Goal: Task Accomplishment & Management: Manage account settings

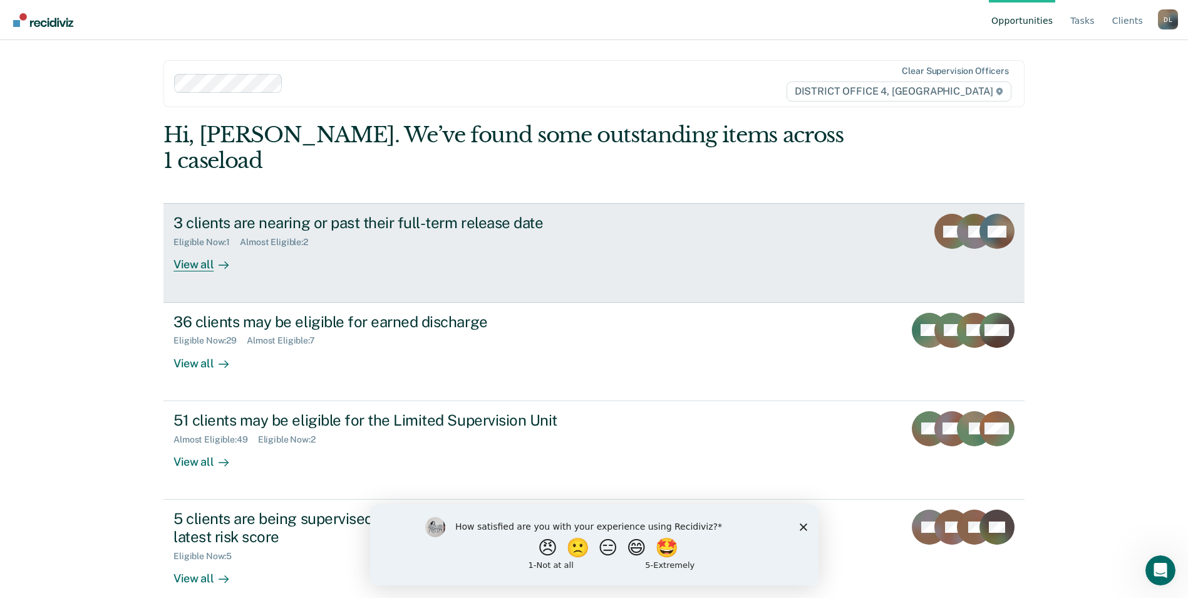
click at [185, 247] on div "View all" at bounding box center [209, 259] width 70 height 24
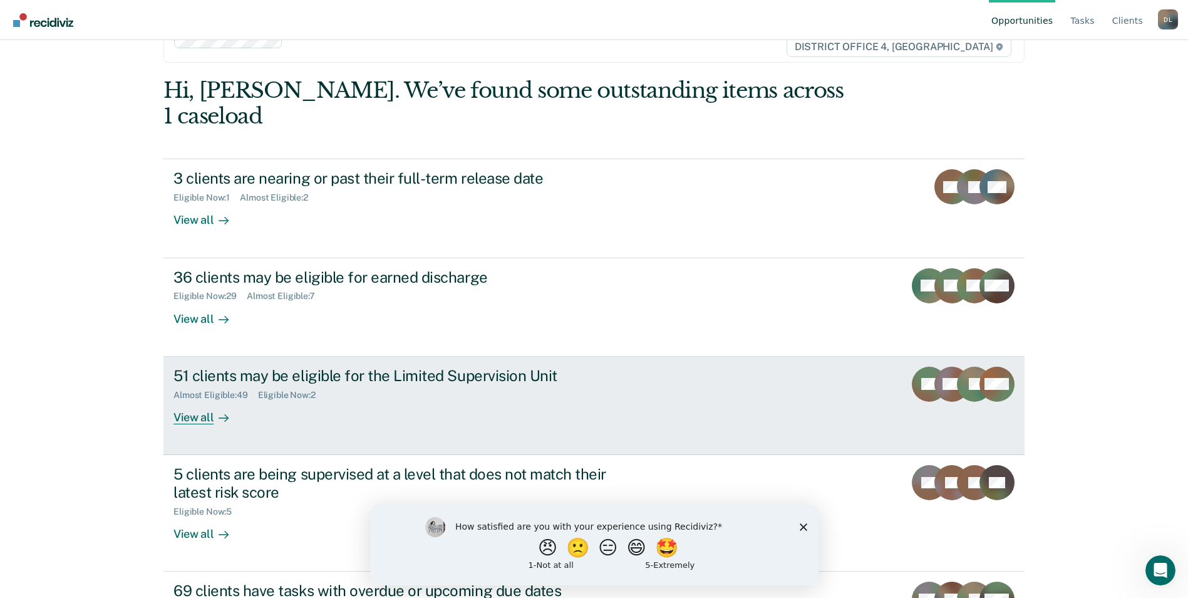
scroll to position [91, 0]
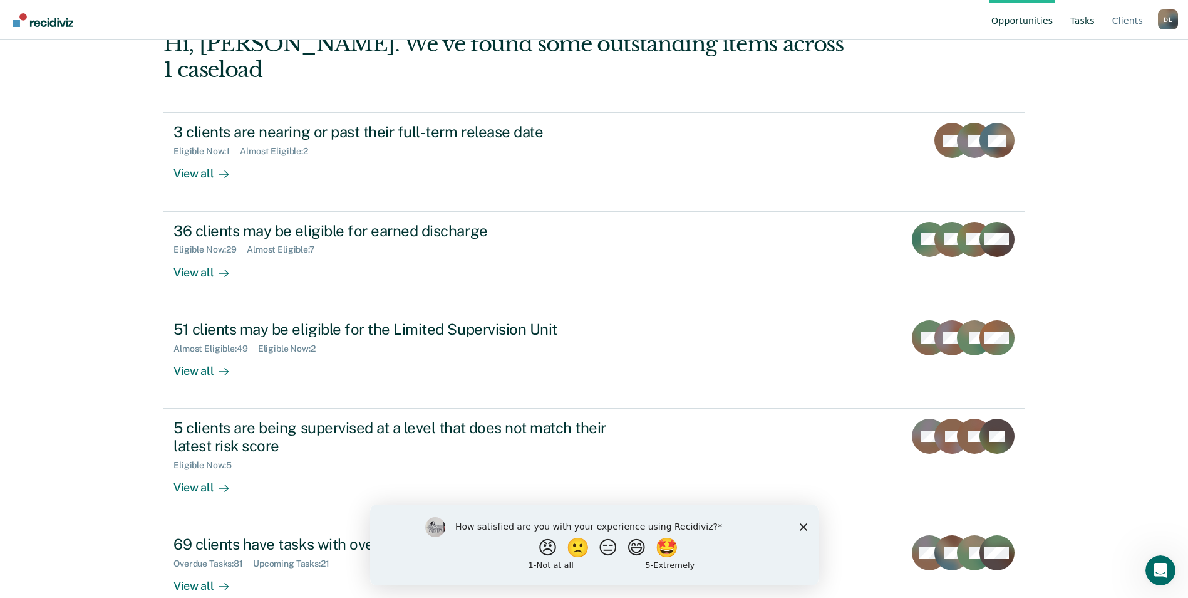
click at [1084, 16] on link "Tasks" at bounding box center [1082, 20] width 29 height 40
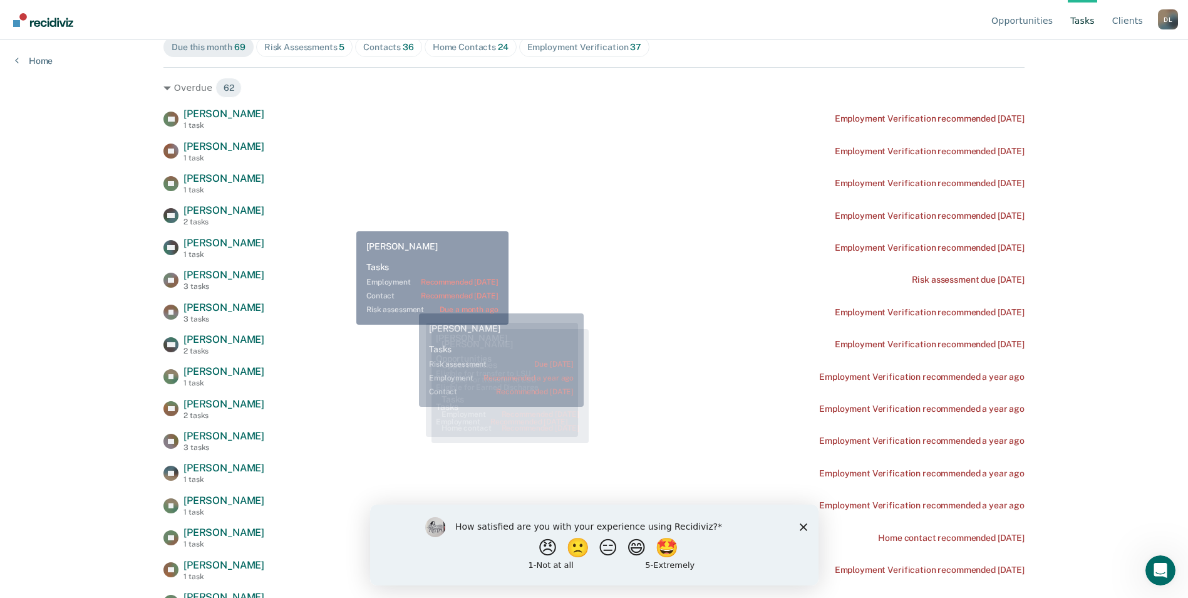
scroll to position [125, 0]
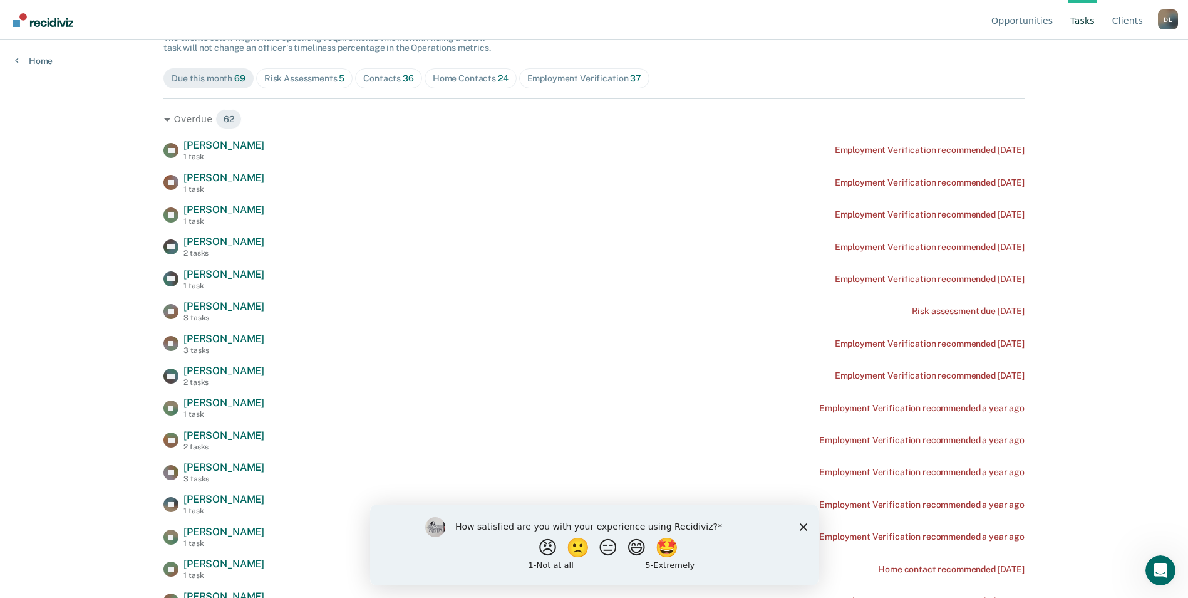
click at [373, 85] on span "Contacts 36" at bounding box center [388, 78] width 67 height 20
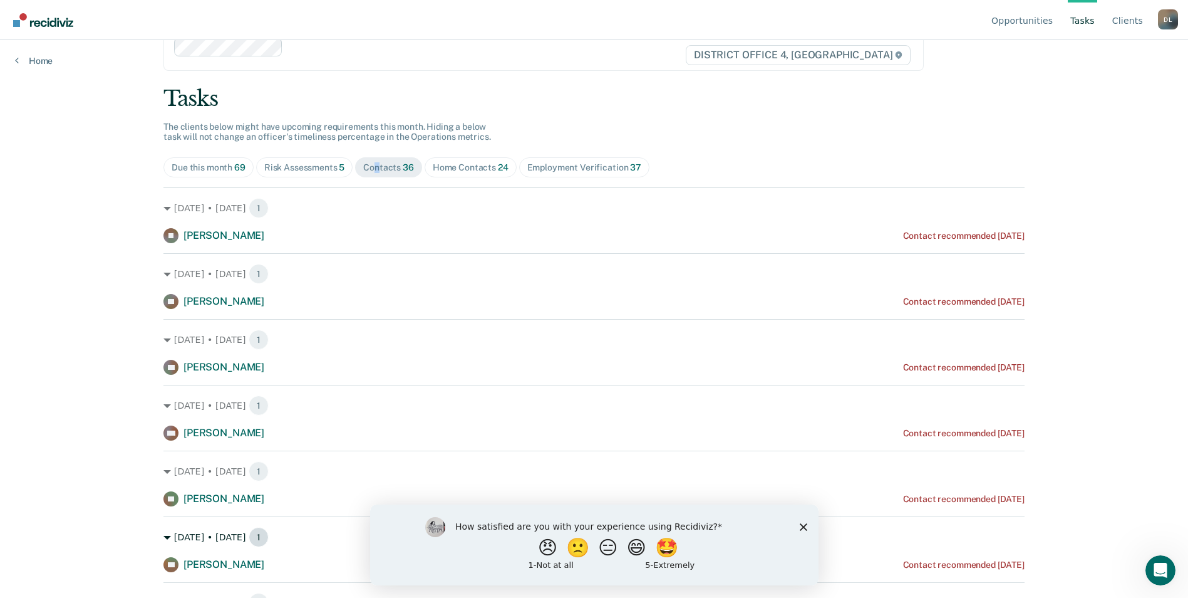
scroll to position [0, 0]
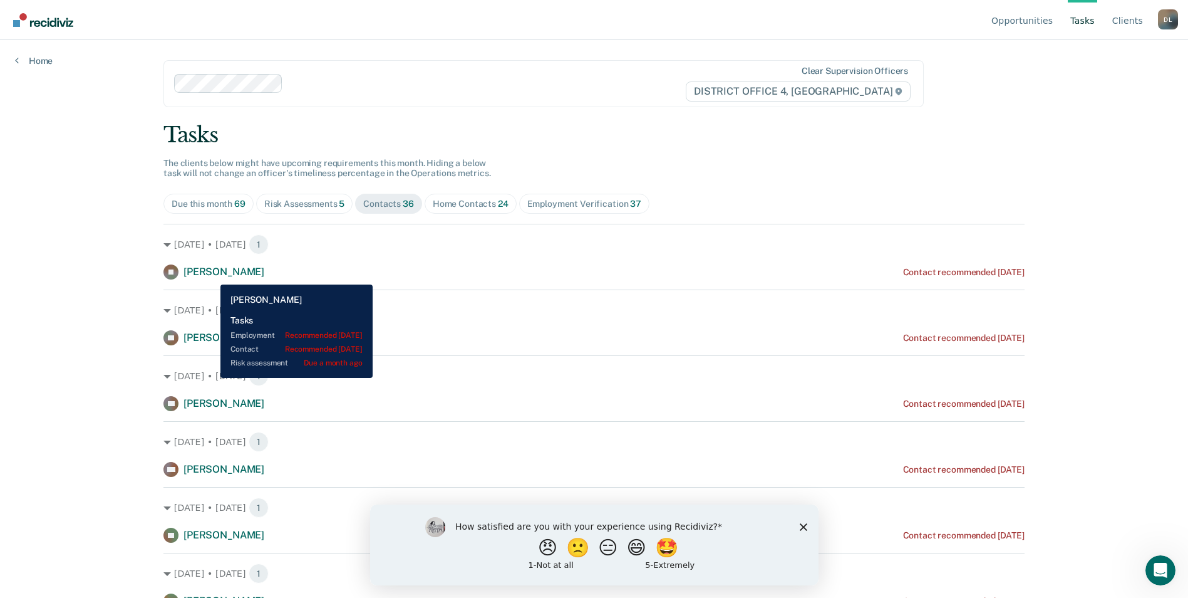
click at [211, 275] on span "[PERSON_NAME]" at bounding box center [224, 272] width 81 height 12
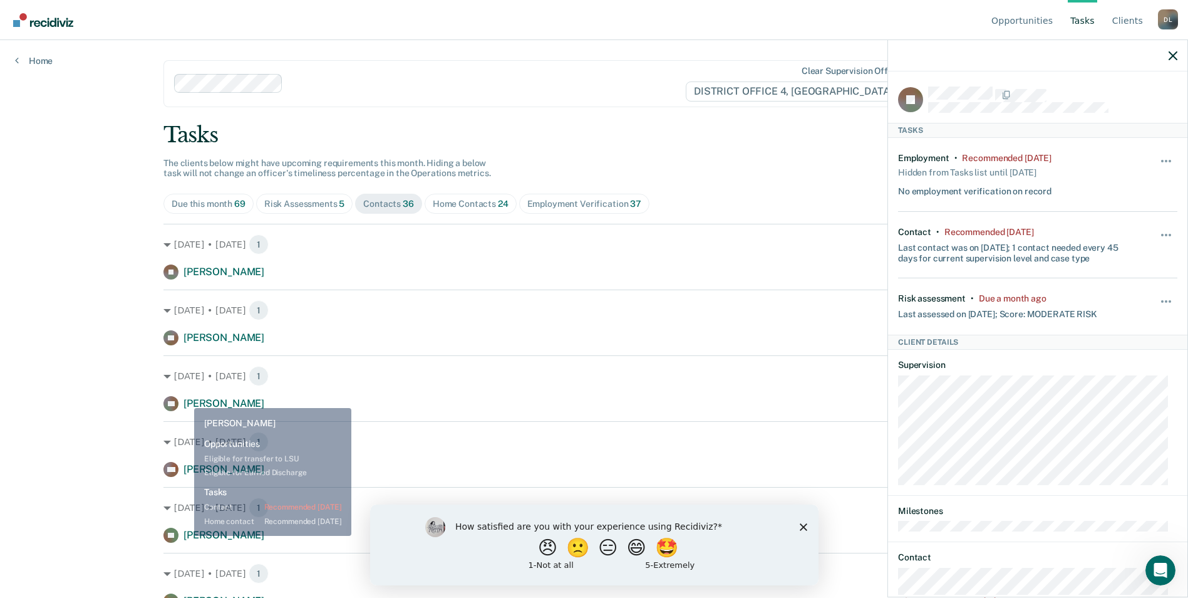
click at [185, 398] on span "[PERSON_NAME]" at bounding box center [224, 403] width 81 height 12
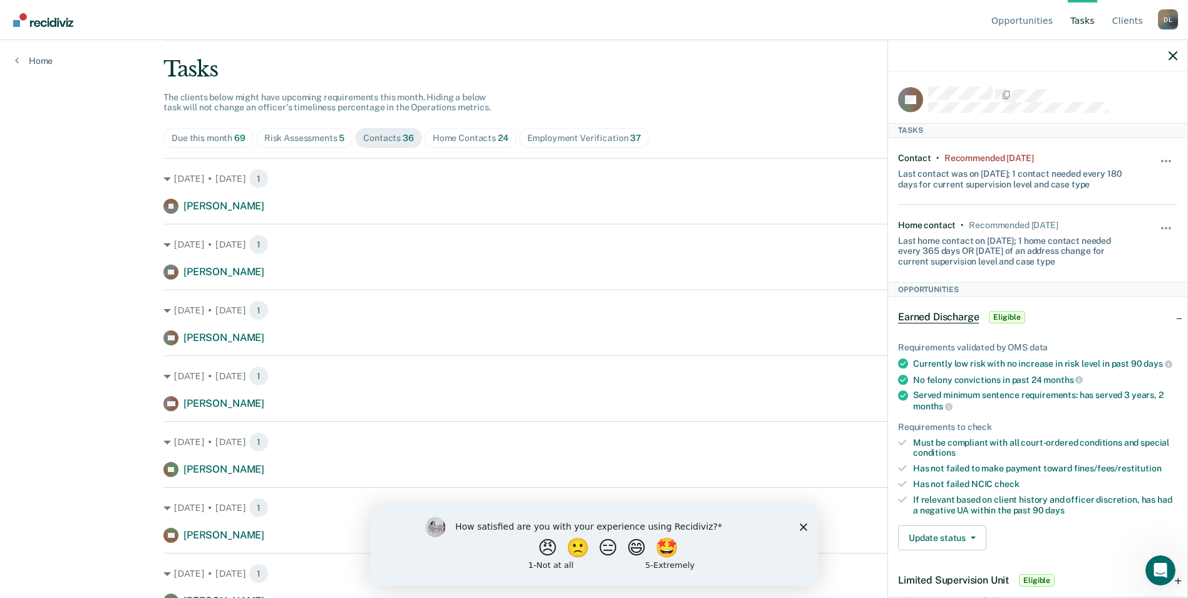
scroll to position [125, 0]
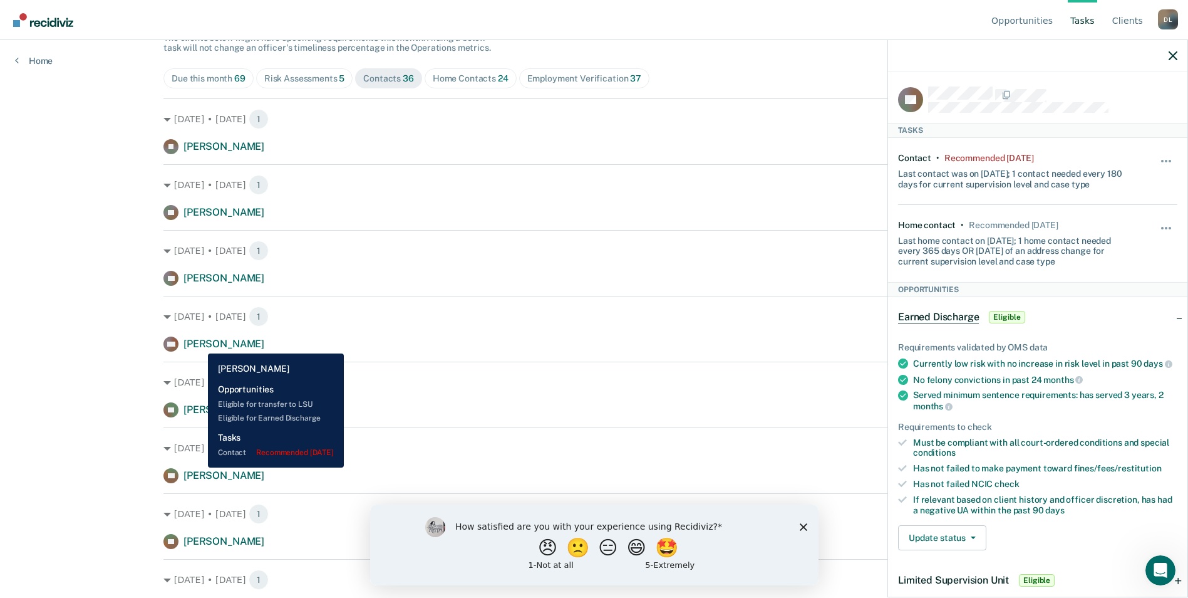
click at [200, 343] on span "[PERSON_NAME]" at bounding box center [224, 344] width 81 height 12
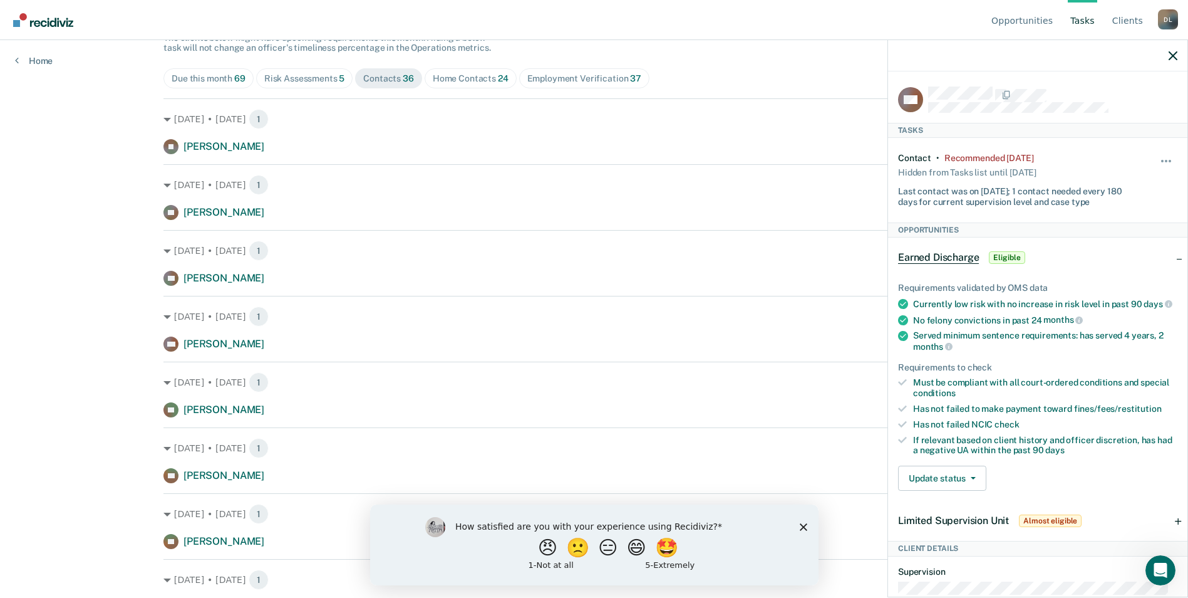
click at [980, 153] on div "Recommended [DATE]" at bounding box center [989, 158] width 89 height 11
click at [969, 153] on div "Recommended [DATE]" at bounding box center [989, 158] width 89 height 11
click at [1157, 158] on button "button" at bounding box center [1166, 167] width 21 height 20
click at [996, 155] on div "Recommended [DATE]" at bounding box center [989, 158] width 89 height 11
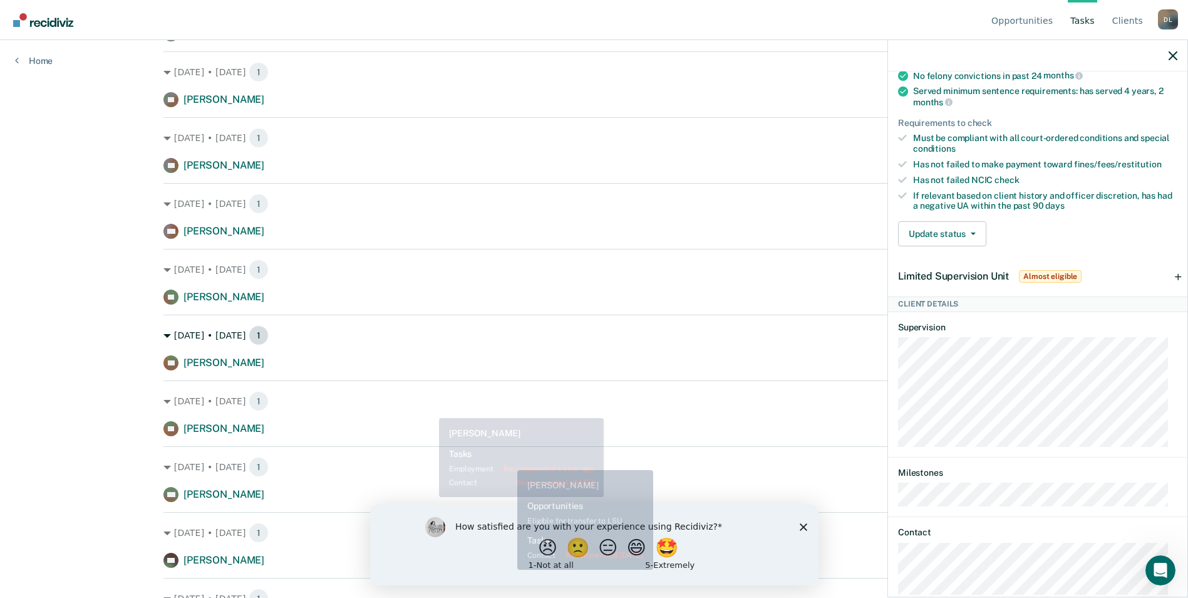
scroll to position [251, 0]
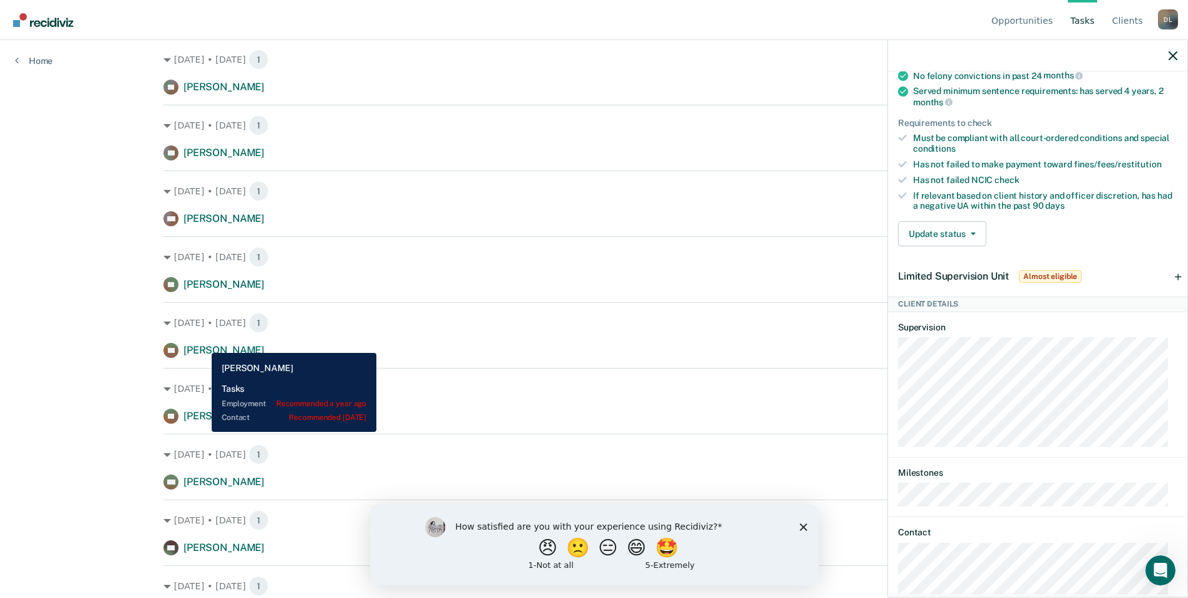
click at [202, 344] on span "[PERSON_NAME]" at bounding box center [224, 350] width 81 height 12
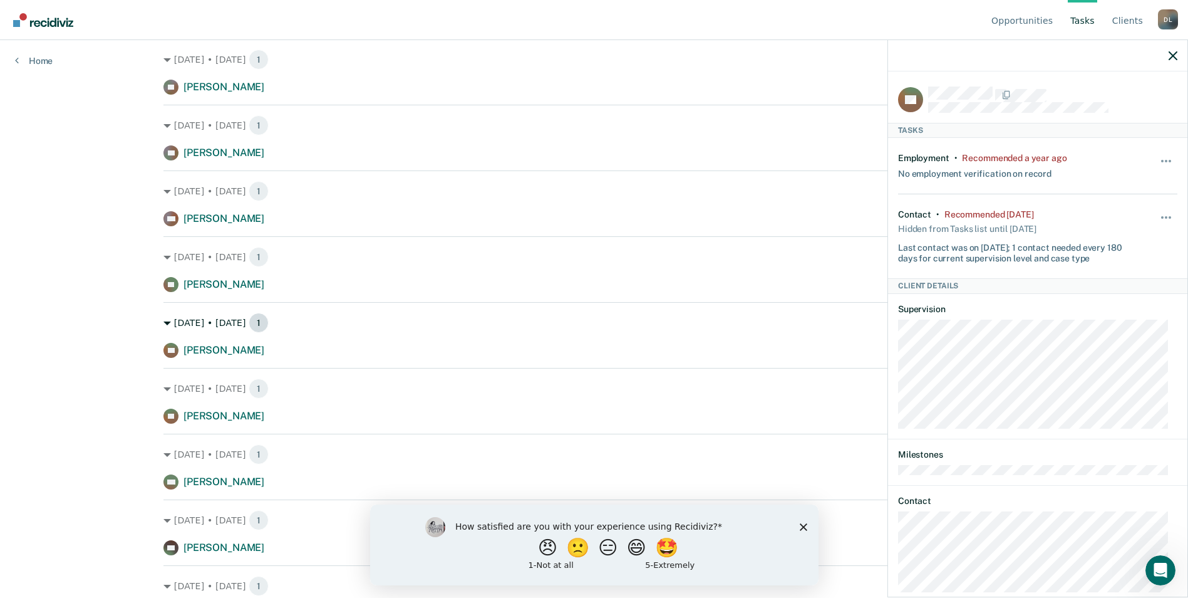
scroll to position [376, 0]
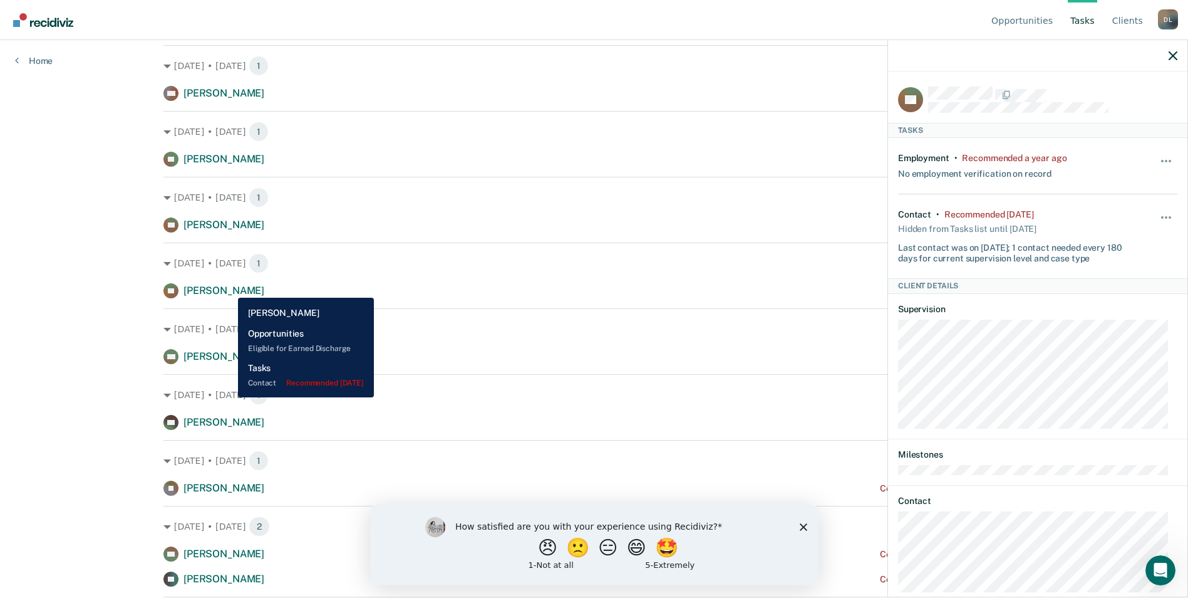
click at [229, 288] on span "[PERSON_NAME]" at bounding box center [224, 290] width 81 height 12
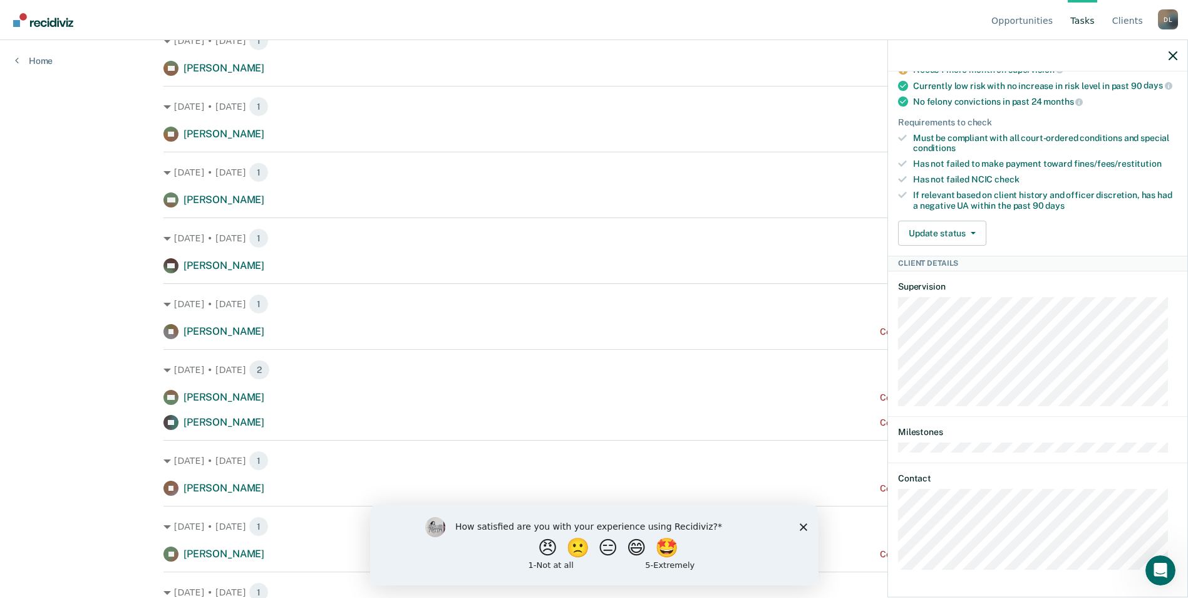
scroll to position [564, 0]
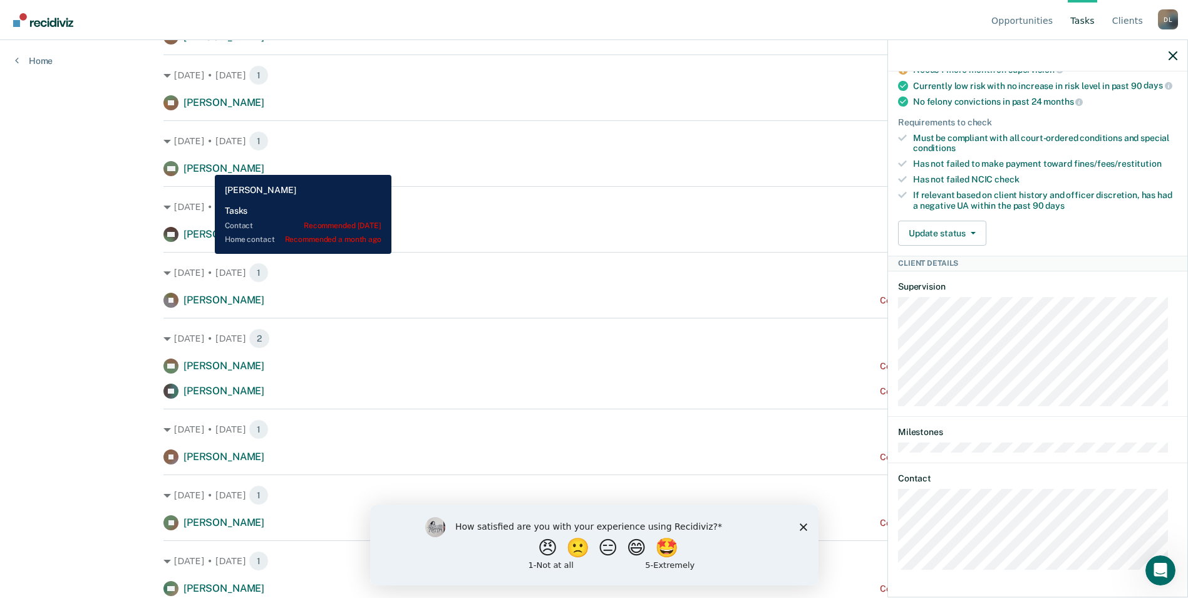
click at [205, 165] on span "[PERSON_NAME]" at bounding box center [224, 168] width 81 height 12
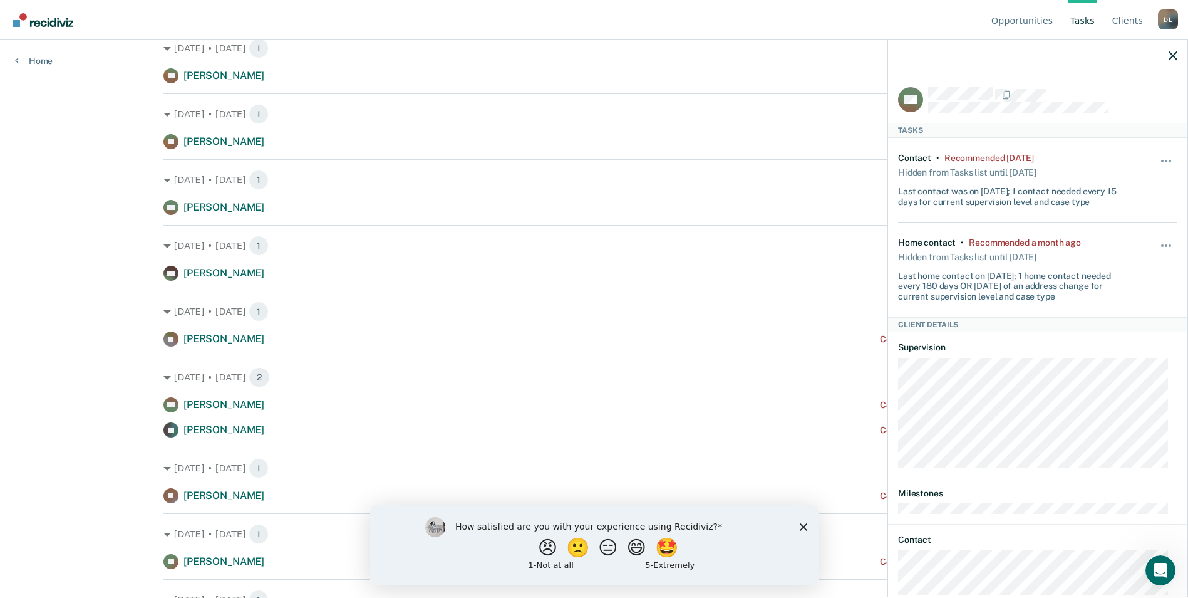
scroll to position [438, 0]
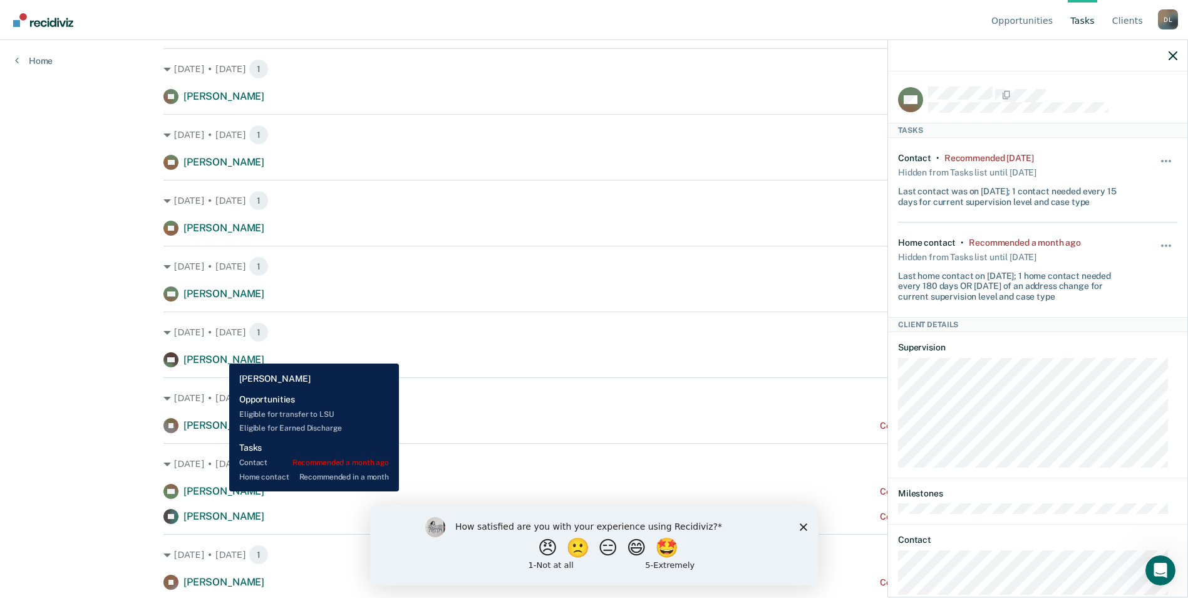
click at [220, 491] on span "[PERSON_NAME]" at bounding box center [224, 491] width 81 height 12
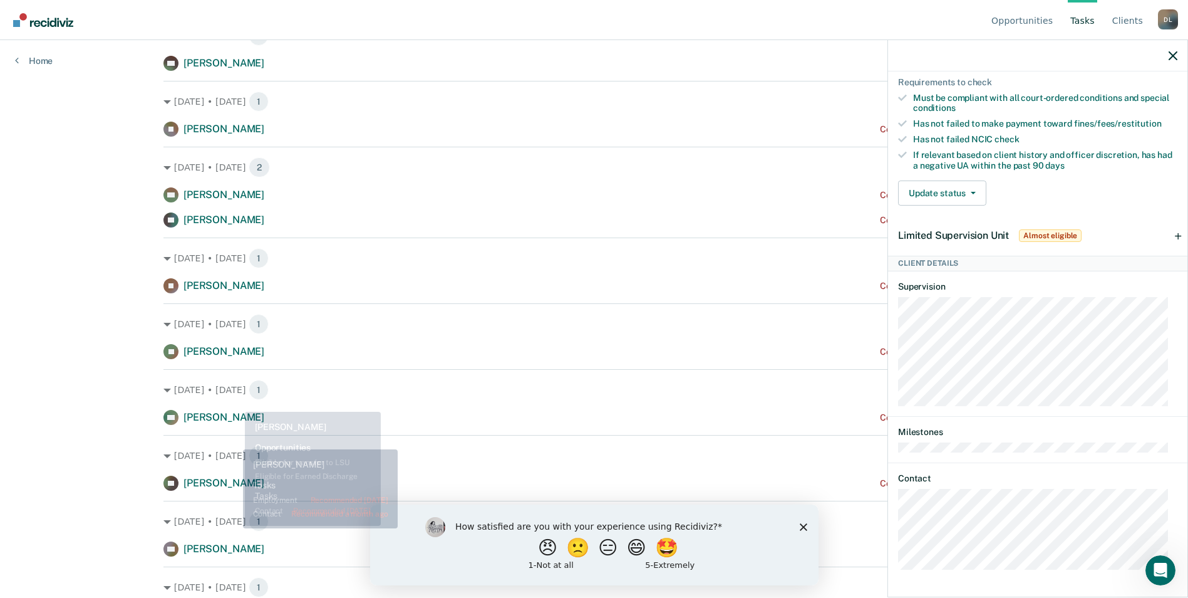
scroll to position [752, 0]
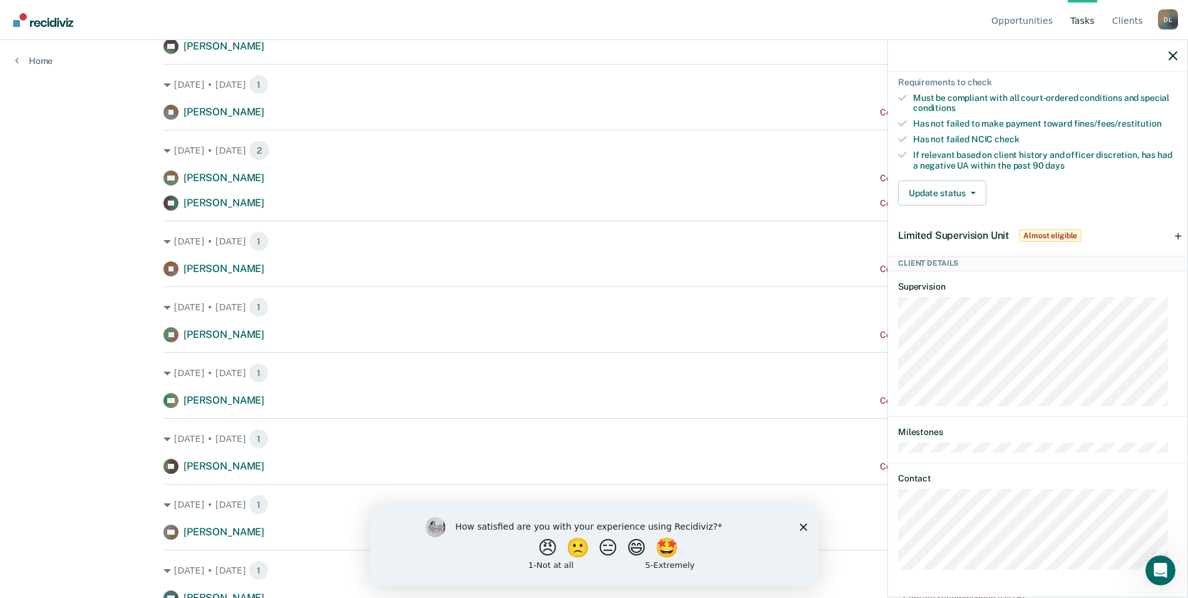
click at [802, 528] on icon "Close survey" at bounding box center [803, 526] width 8 height 8
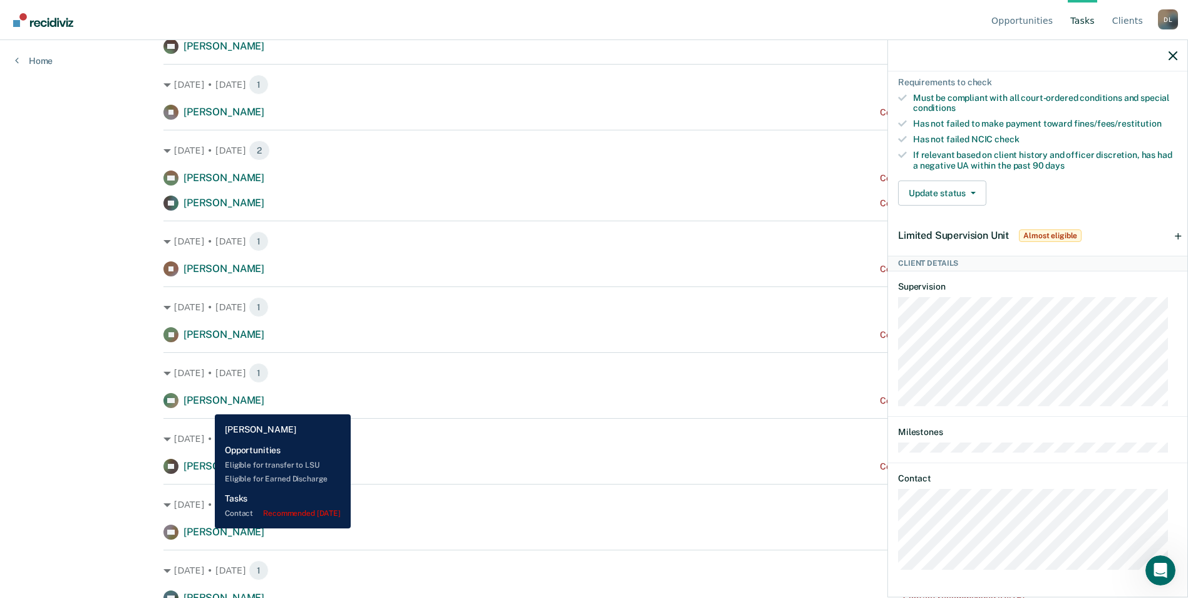
click at [205, 528] on span "[PERSON_NAME]" at bounding box center [224, 532] width 81 height 12
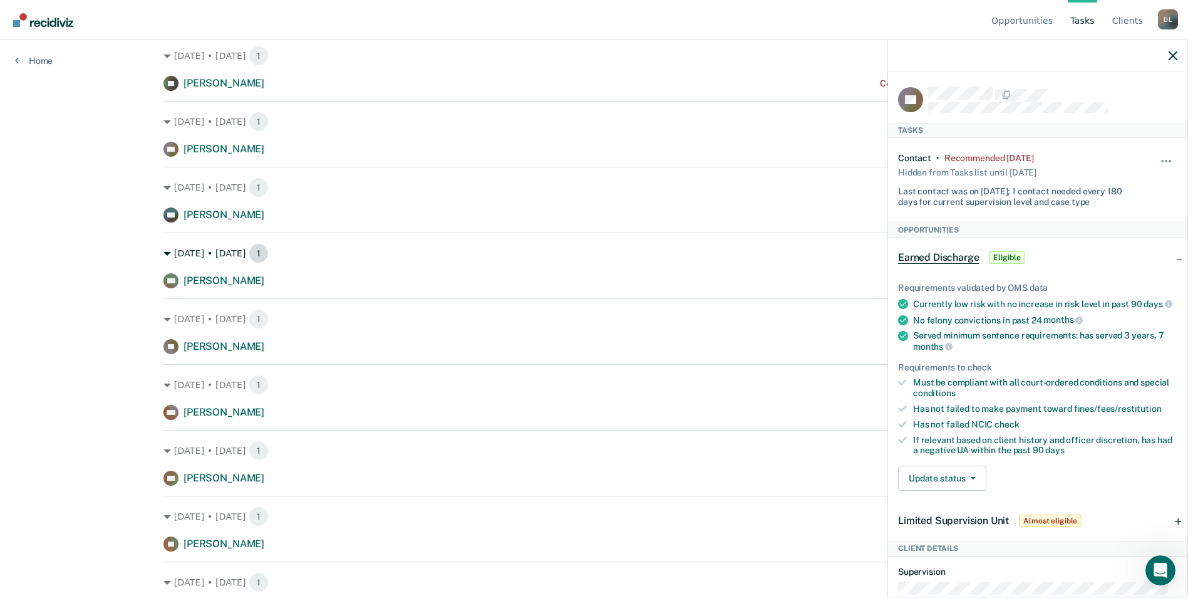
scroll to position [1127, 0]
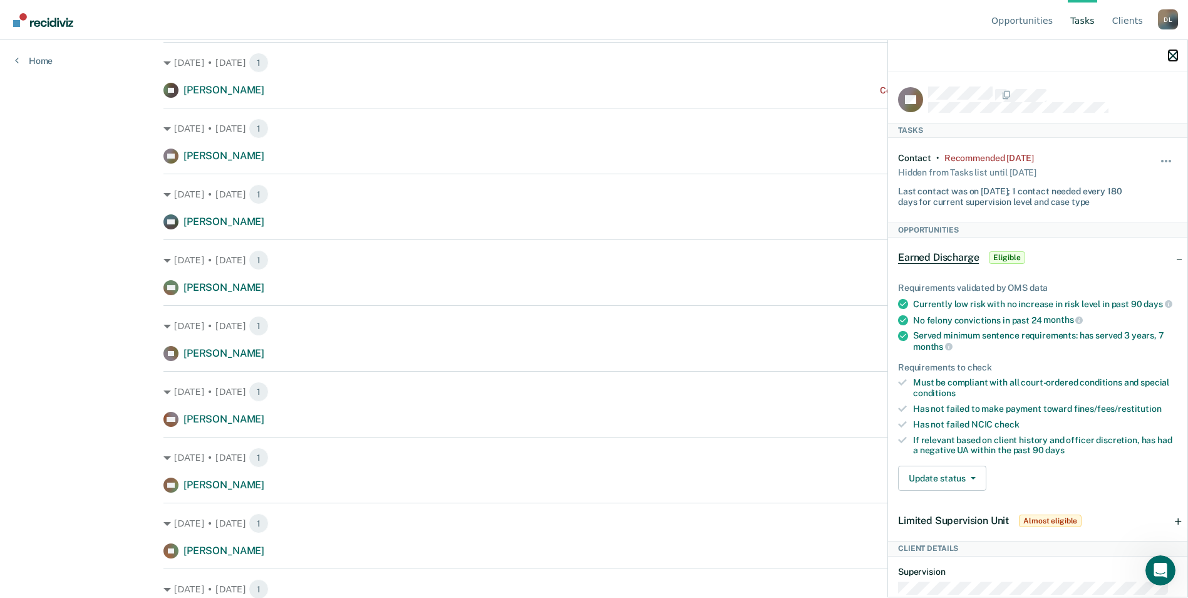
click at [1172, 53] on icon "button" at bounding box center [1173, 55] width 9 height 9
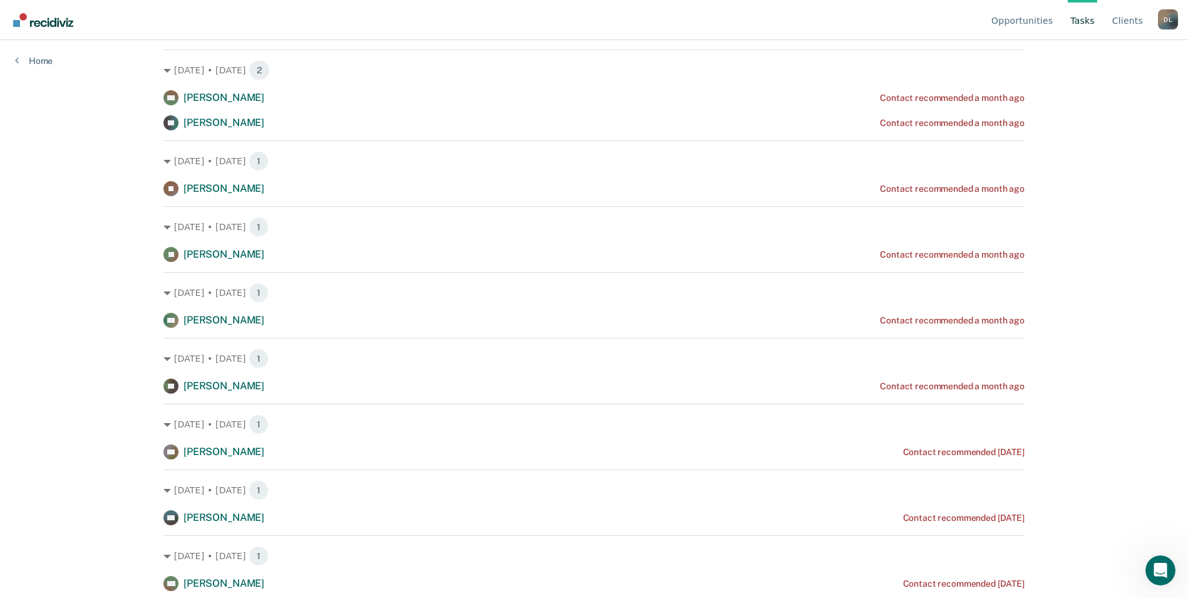
scroll to position [814, 0]
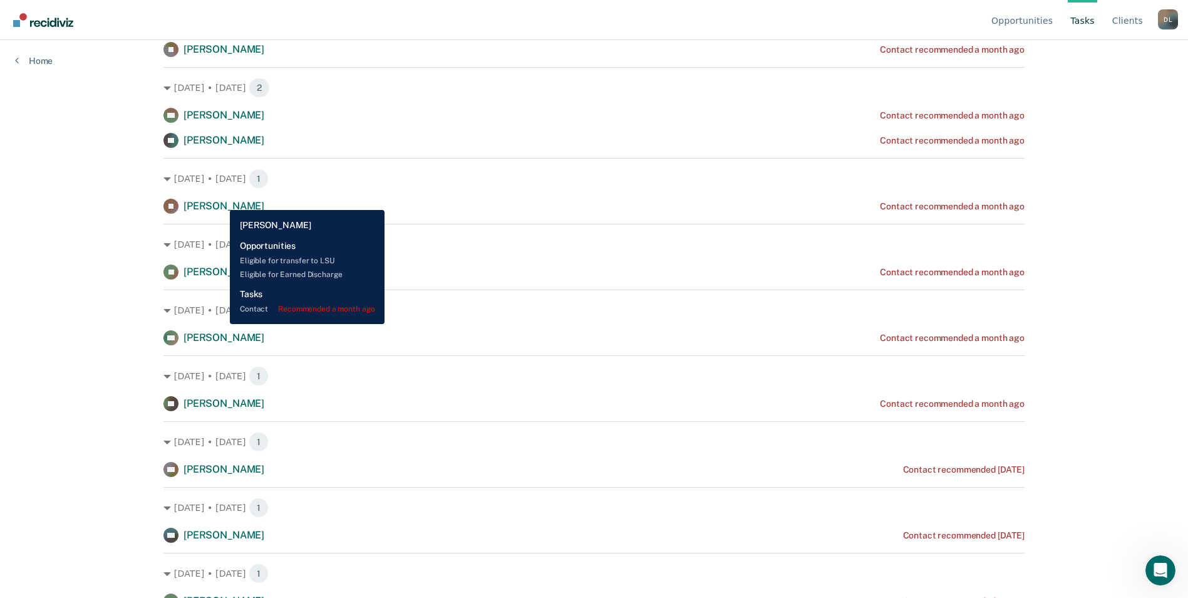
click at [220, 200] on span "[PERSON_NAME]" at bounding box center [224, 206] width 81 height 12
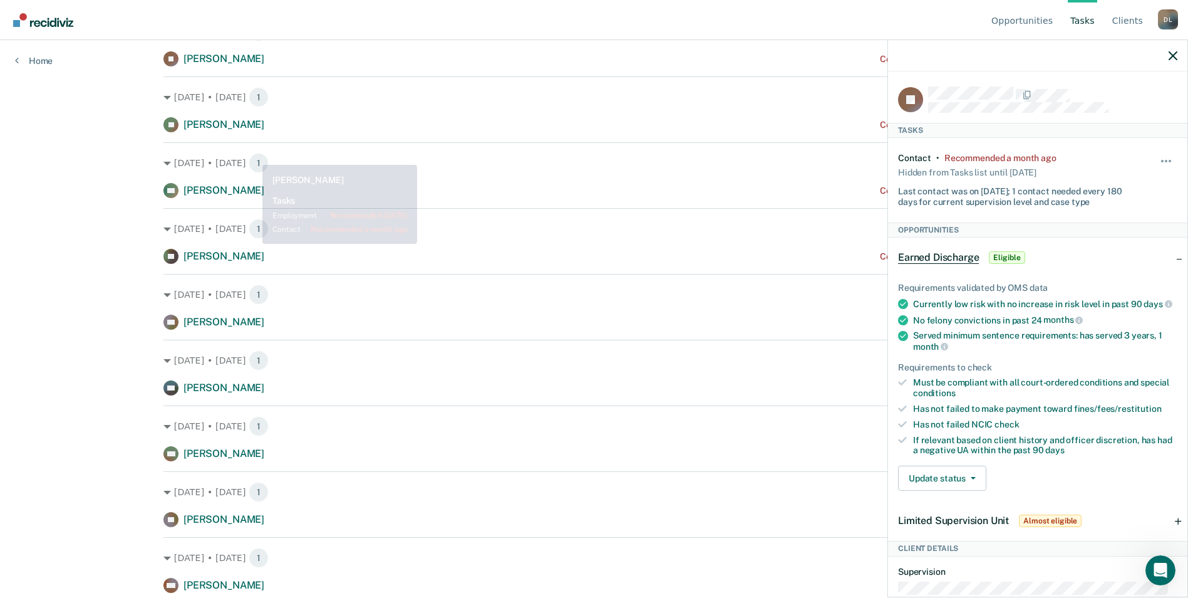
scroll to position [940, 0]
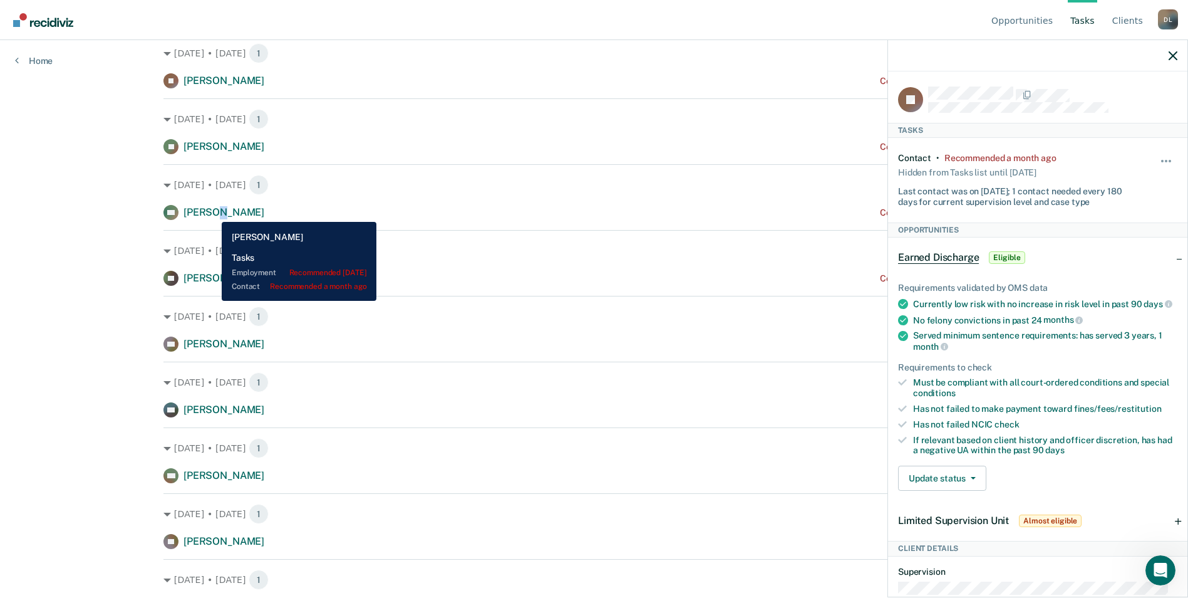
click at [214, 212] on span "[PERSON_NAME]" at bounding box center [224, 212] width 81 height 12
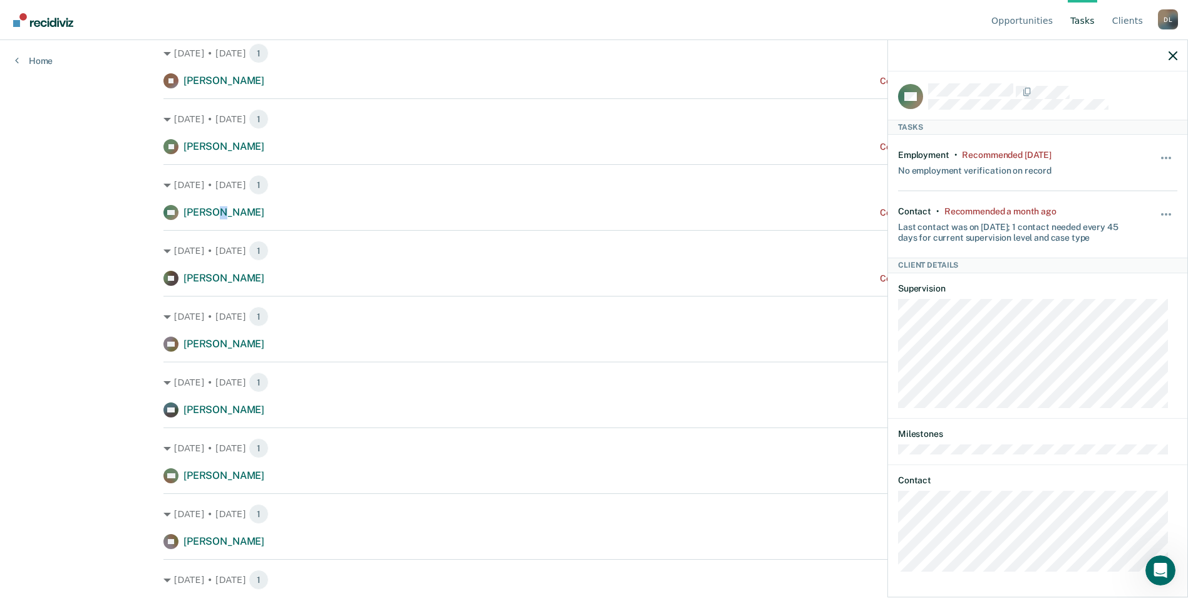
scroll to position [4, 0]
click at [1173, 55] on icon "button" at bounding box center [1173, 55] width 9 height 9
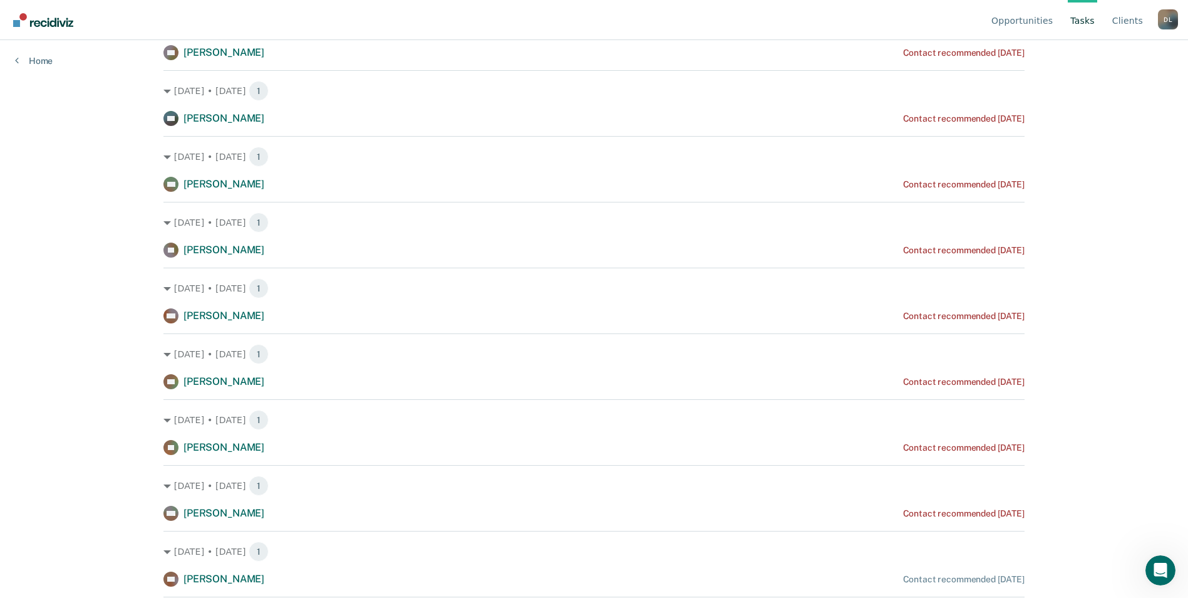
scroll to position [1253, 0]
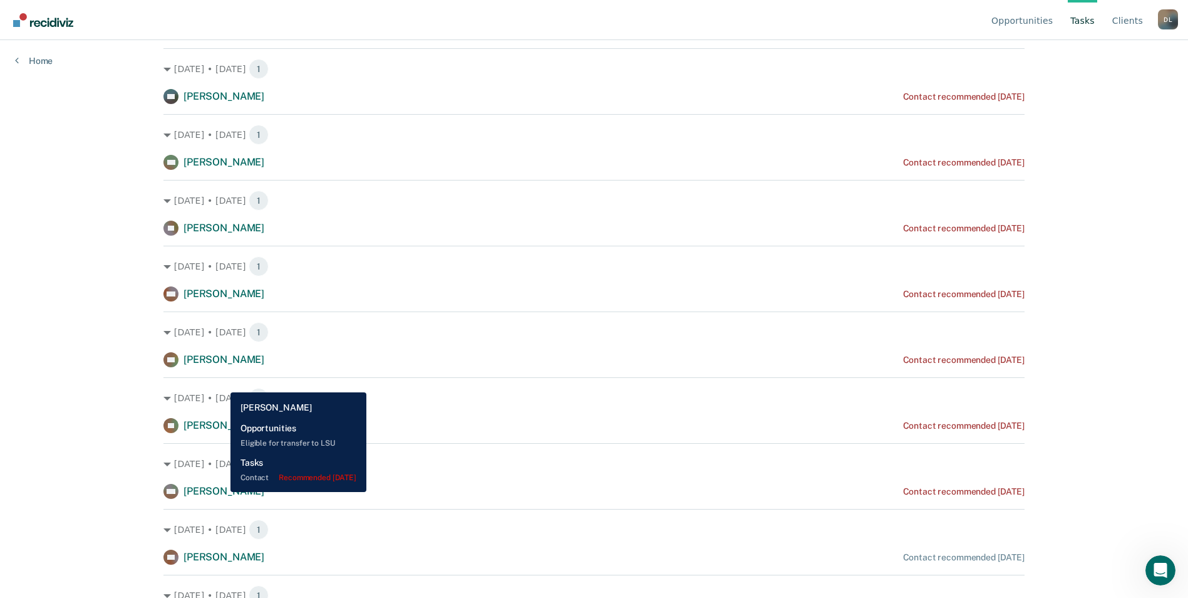
click at [221, 492] on span "[PERSON_NAME]" at bounding box center [224, 491] width 81 height 12
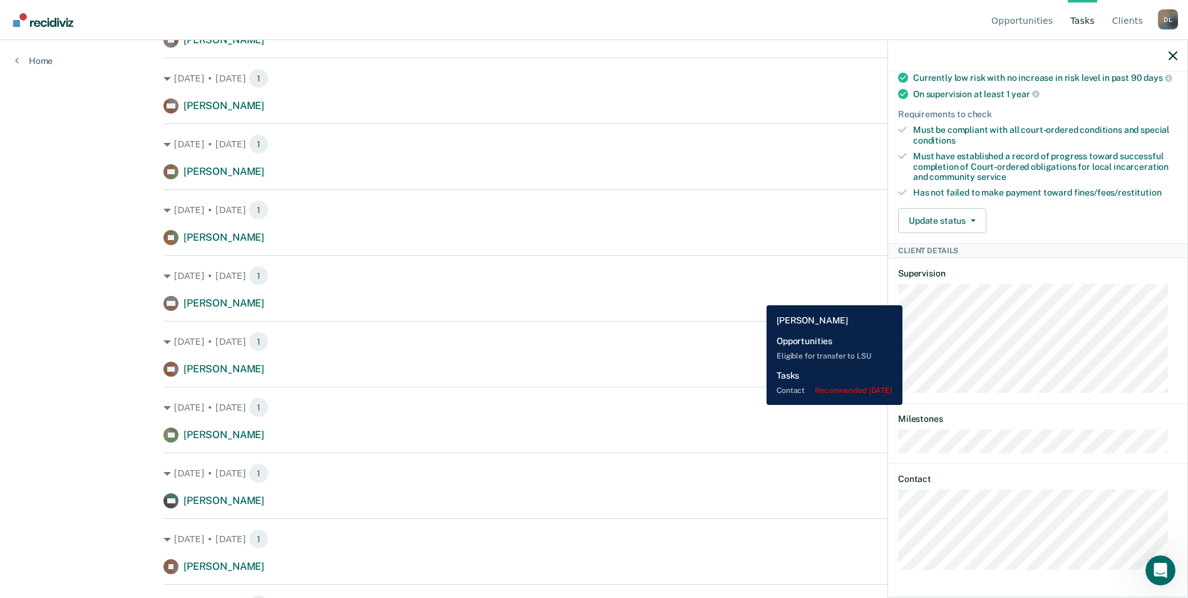
scroll to position [1378, 0]
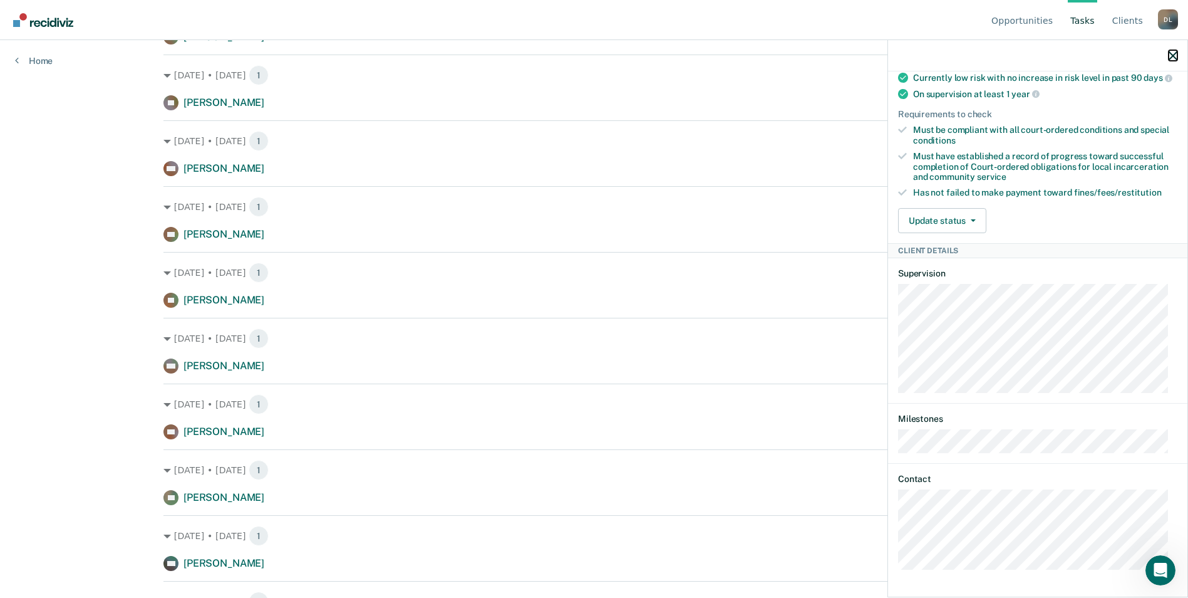
click at [1171, 53] on icon "button" at bounding box center [1173, 55] width 9 height 9
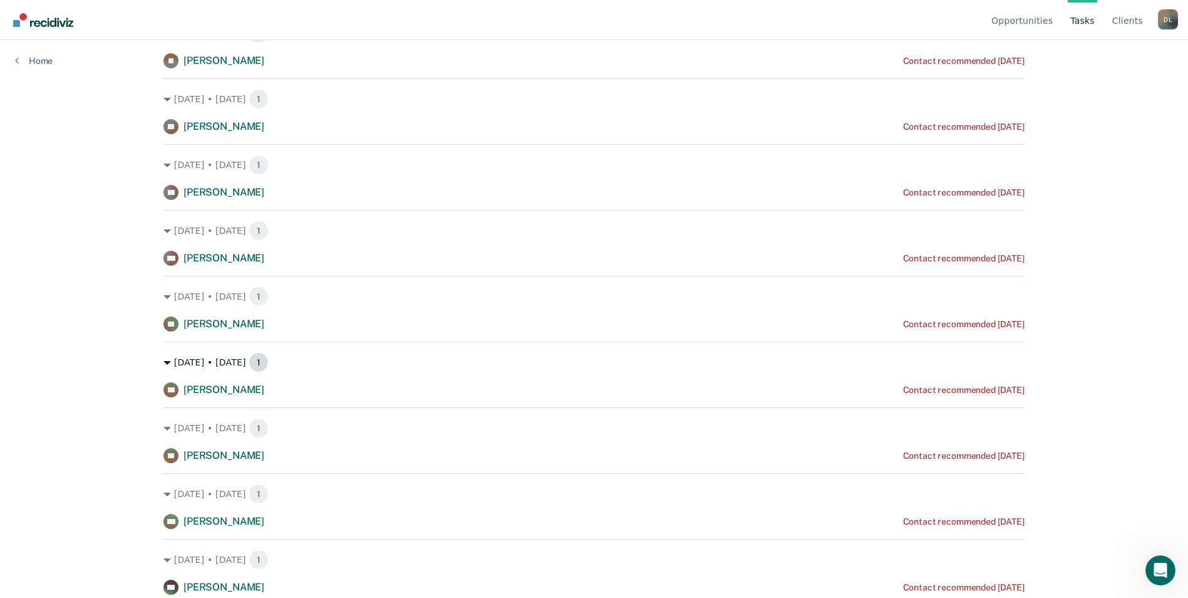
scroll to position [0, 0]
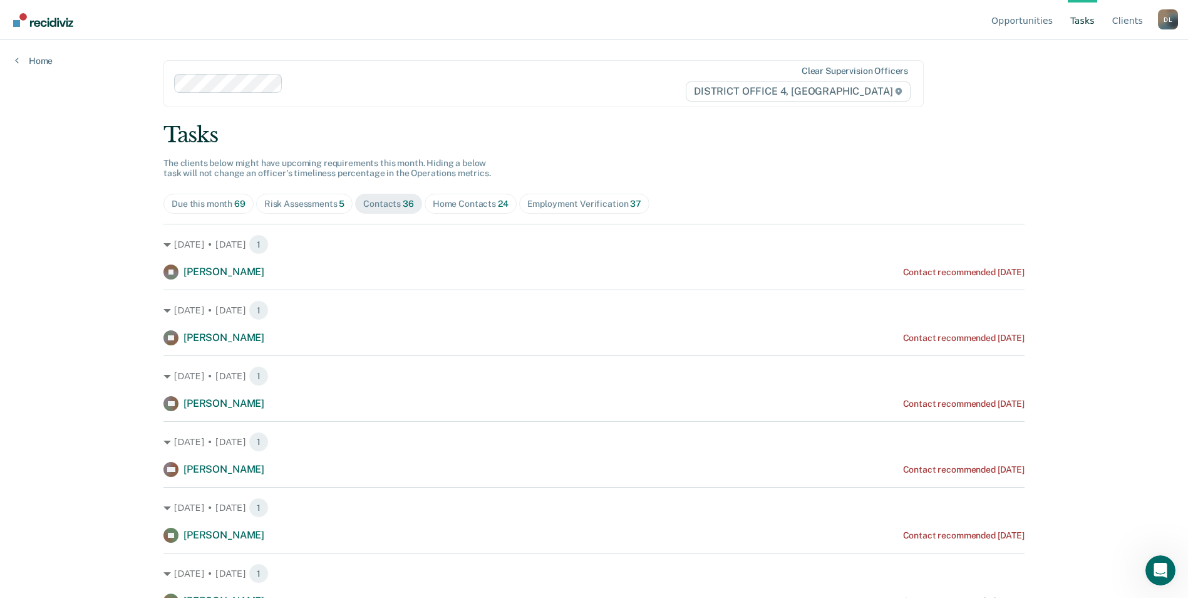
click at [542, 206] on div "Employment Verification 37" at bounding box center [584, 204] width 114 height 11
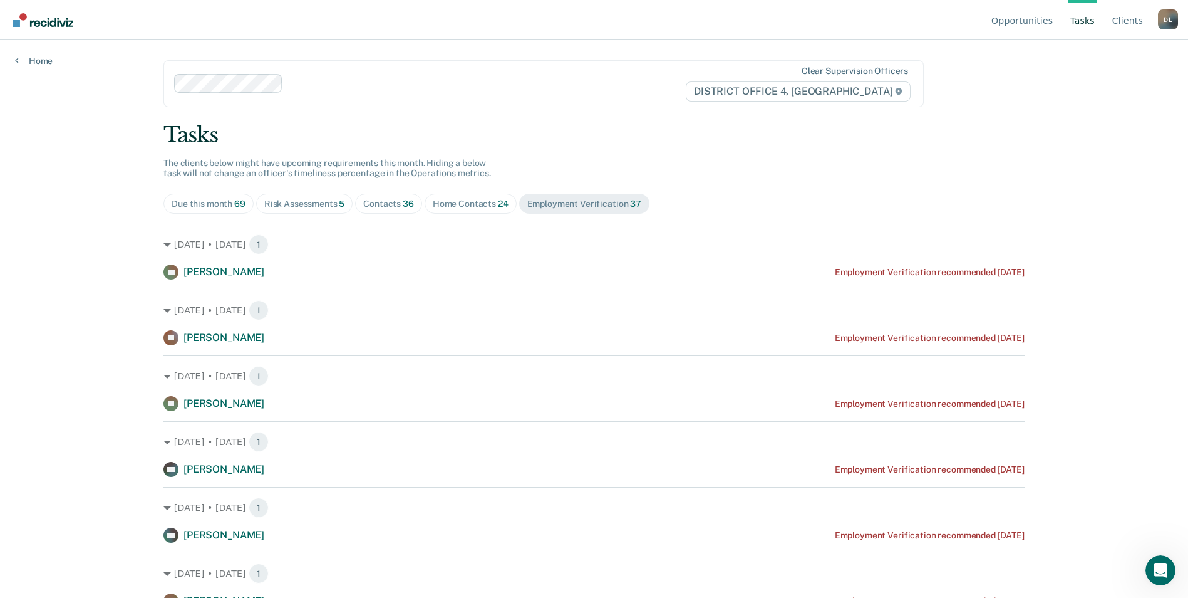
click at [370, 203] on div "Contacts 36" at bounding box center [388, 204] width 51 height 11
